Goal: Task Accomplishment & Management: Use online tool/utility

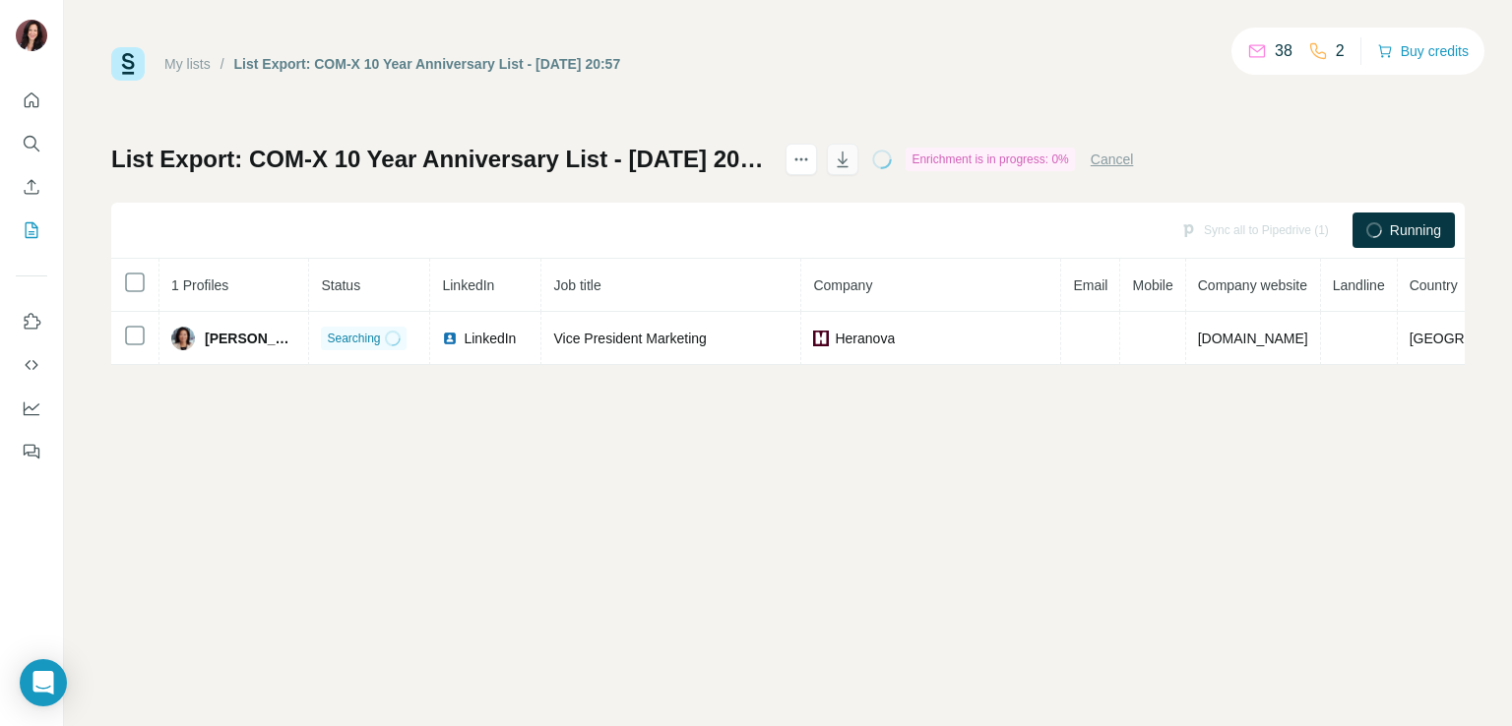
click at [852, 157] on icon "button" at bounding box center [843, 160] width 20 height 20
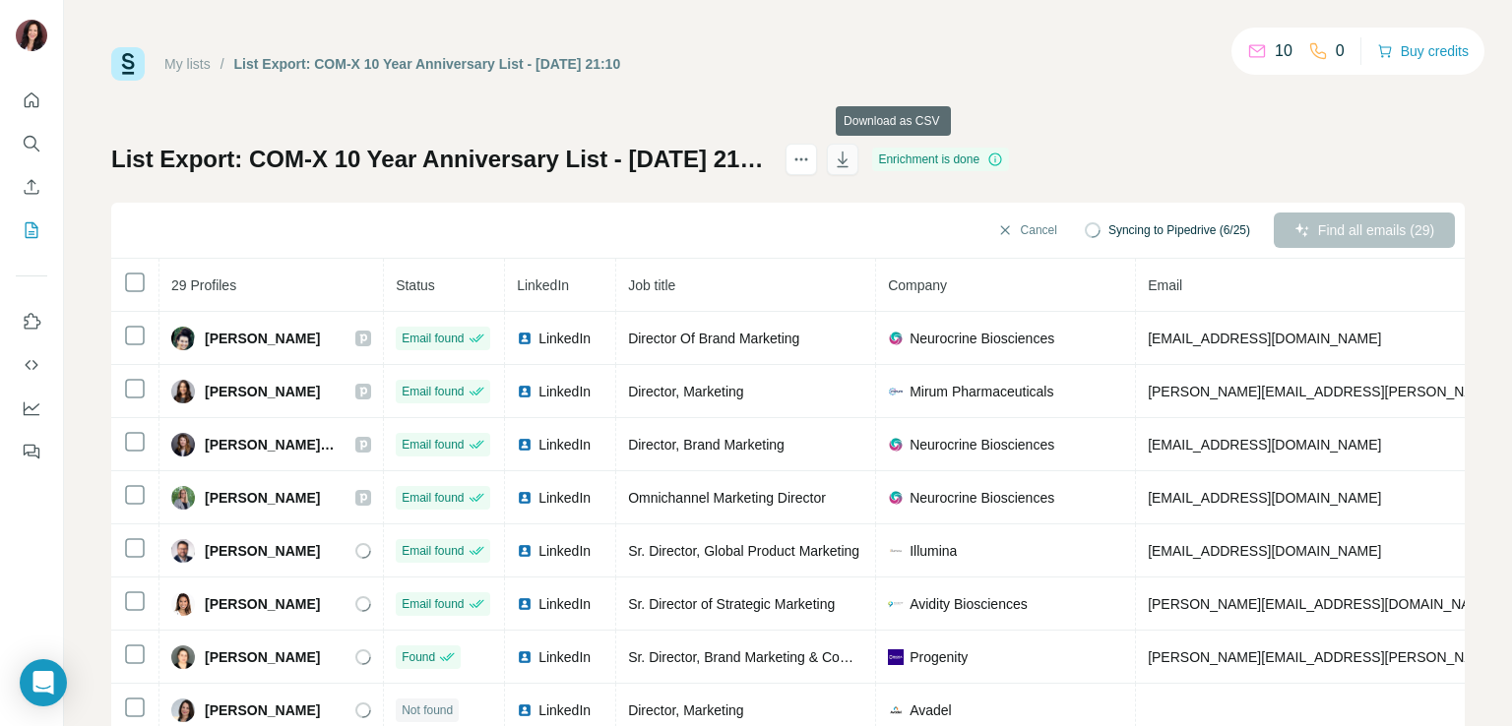
click at [848, 156] on icon "button" at bounding box center [843, 160] width 11 height 16
click at [852, 160] on icon "button" at bounding box center [843, 160] width 20 height 20
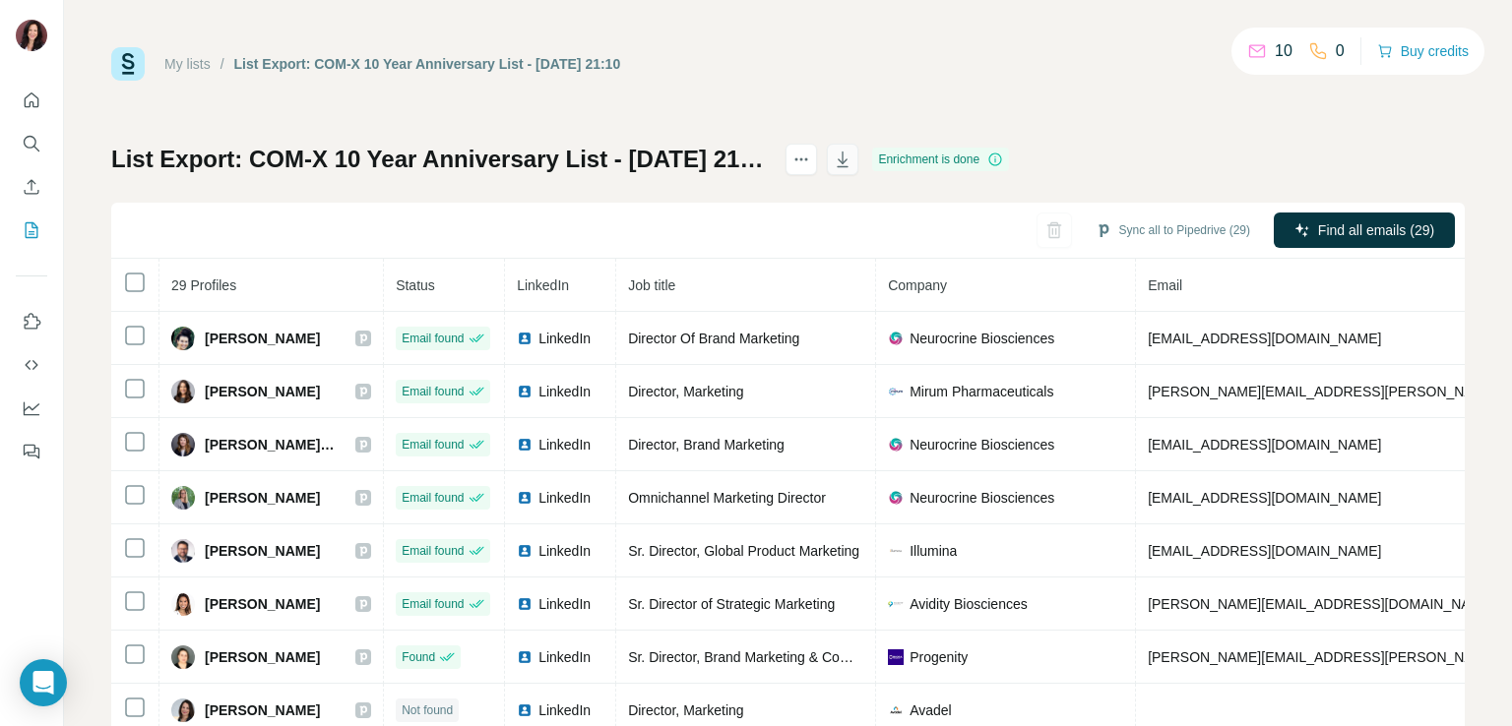
click at [852, 156] on icon "button" at bounding box center [843, 160] width 20 height 20
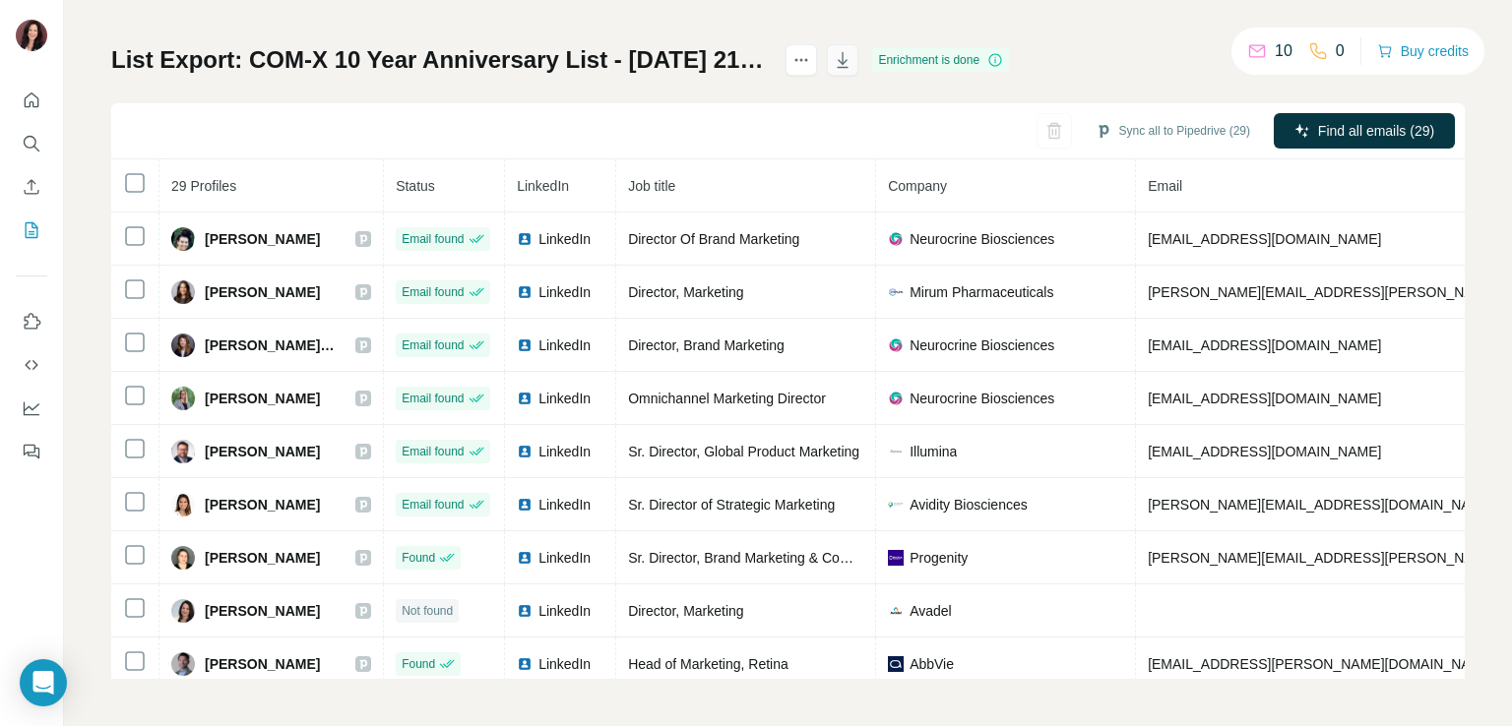
click at [852, 60] on icon "button" at bounding box center [843, 60] width 20 height 20
